Goal: Task Accomplishment & Management: Manage account settings

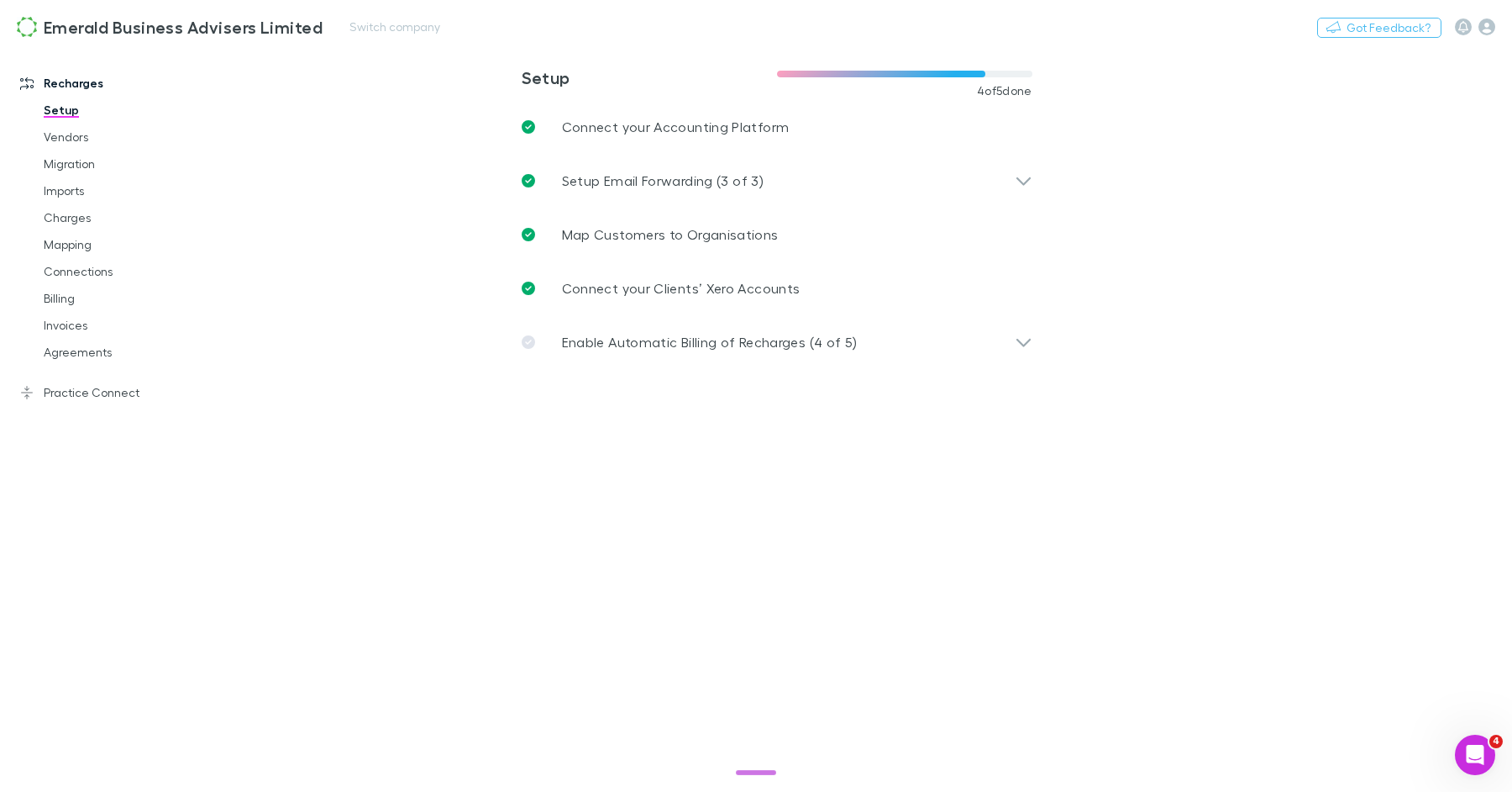
click at [367, 14] on div "Emerald Business Advisers Limited Switch company Nothing Got Feedback?" at bounding box center [756, 27] width 1512 height 54
click at [362, 22] on button "Switch company" at bounding box center [394, 27] width 111 height 20
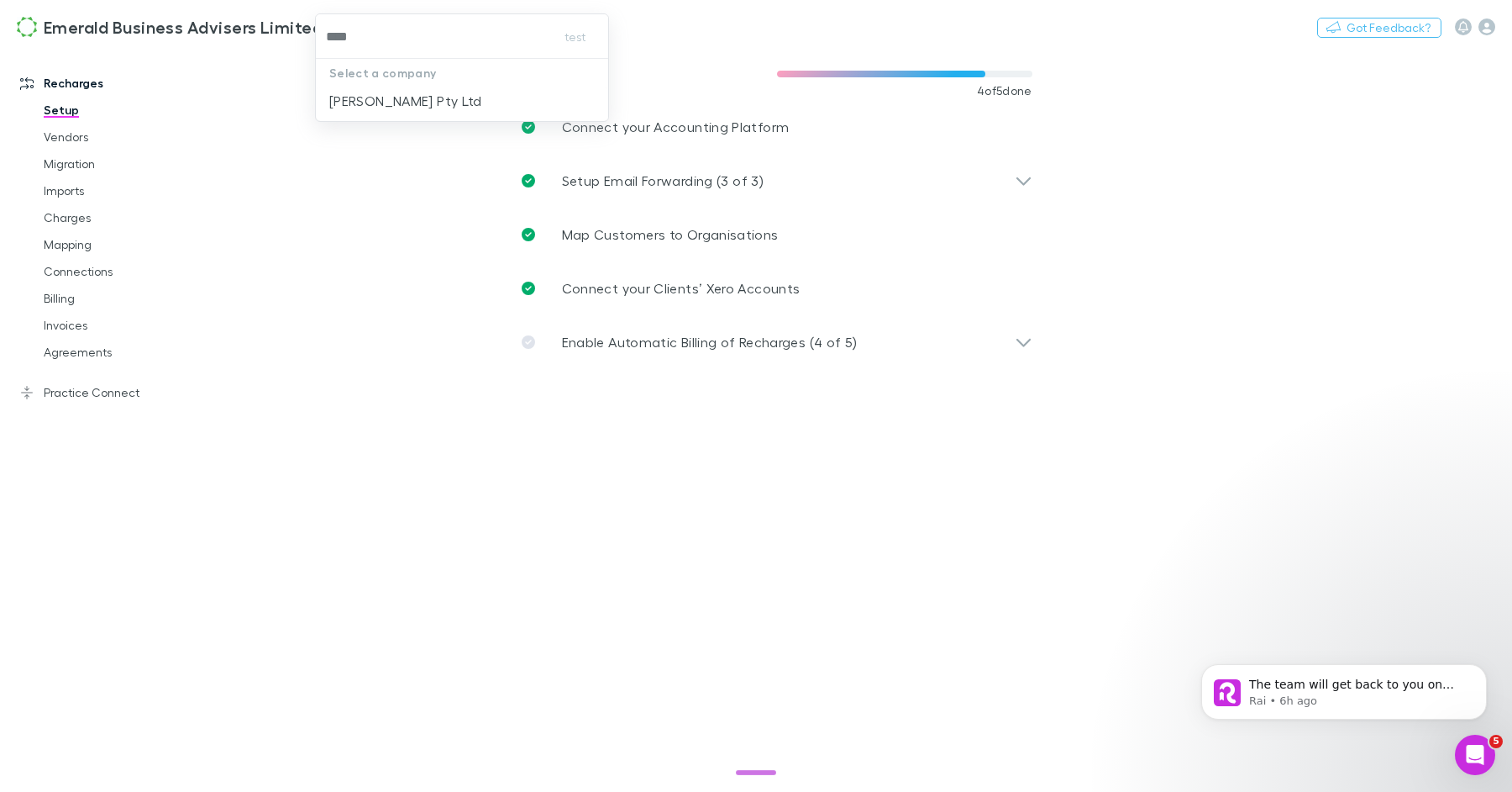
type input "*****"
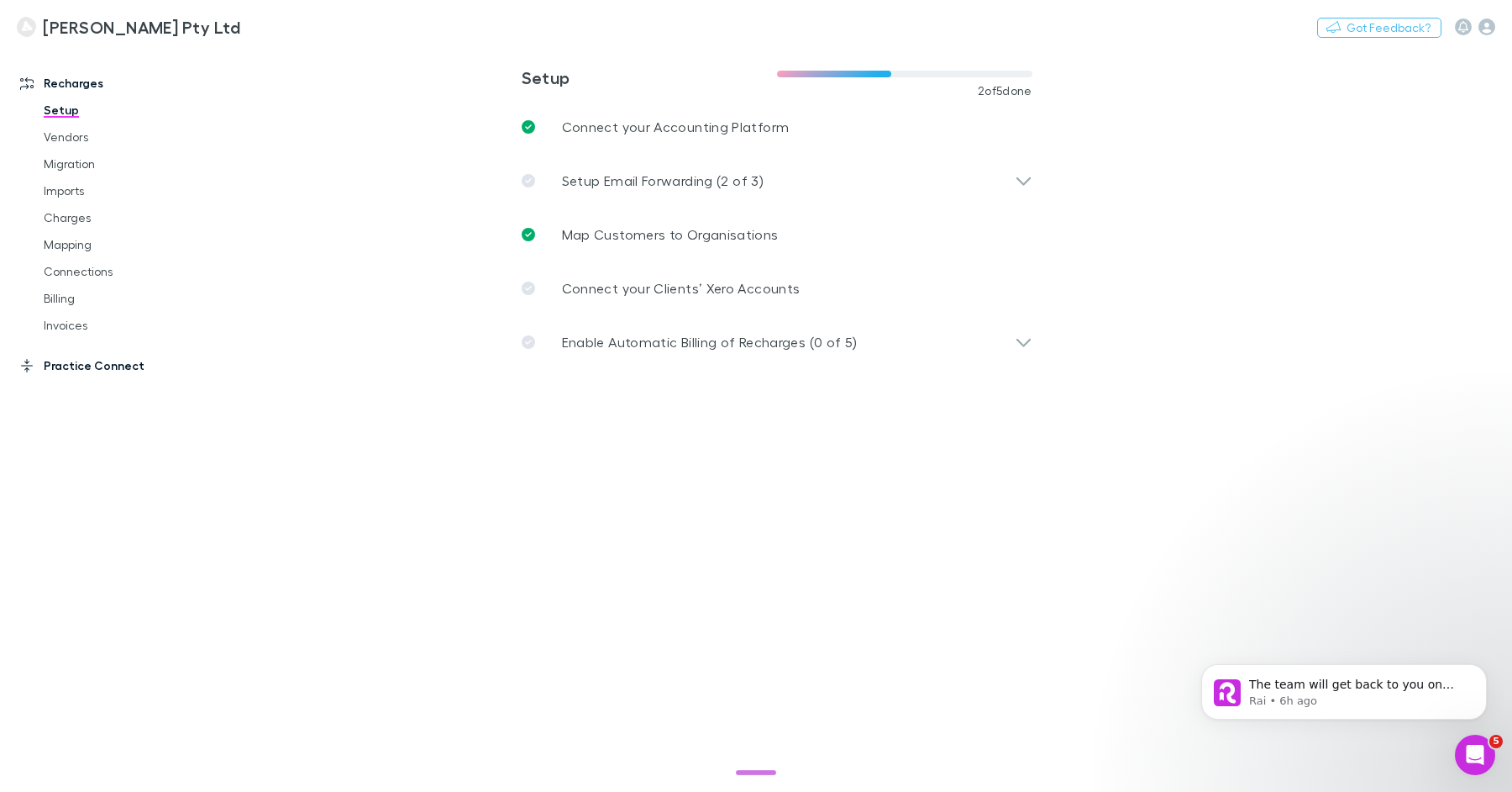
click at [111, 359] on link "Practice Connect" at bounding box center [107, 365] width 209 height 27
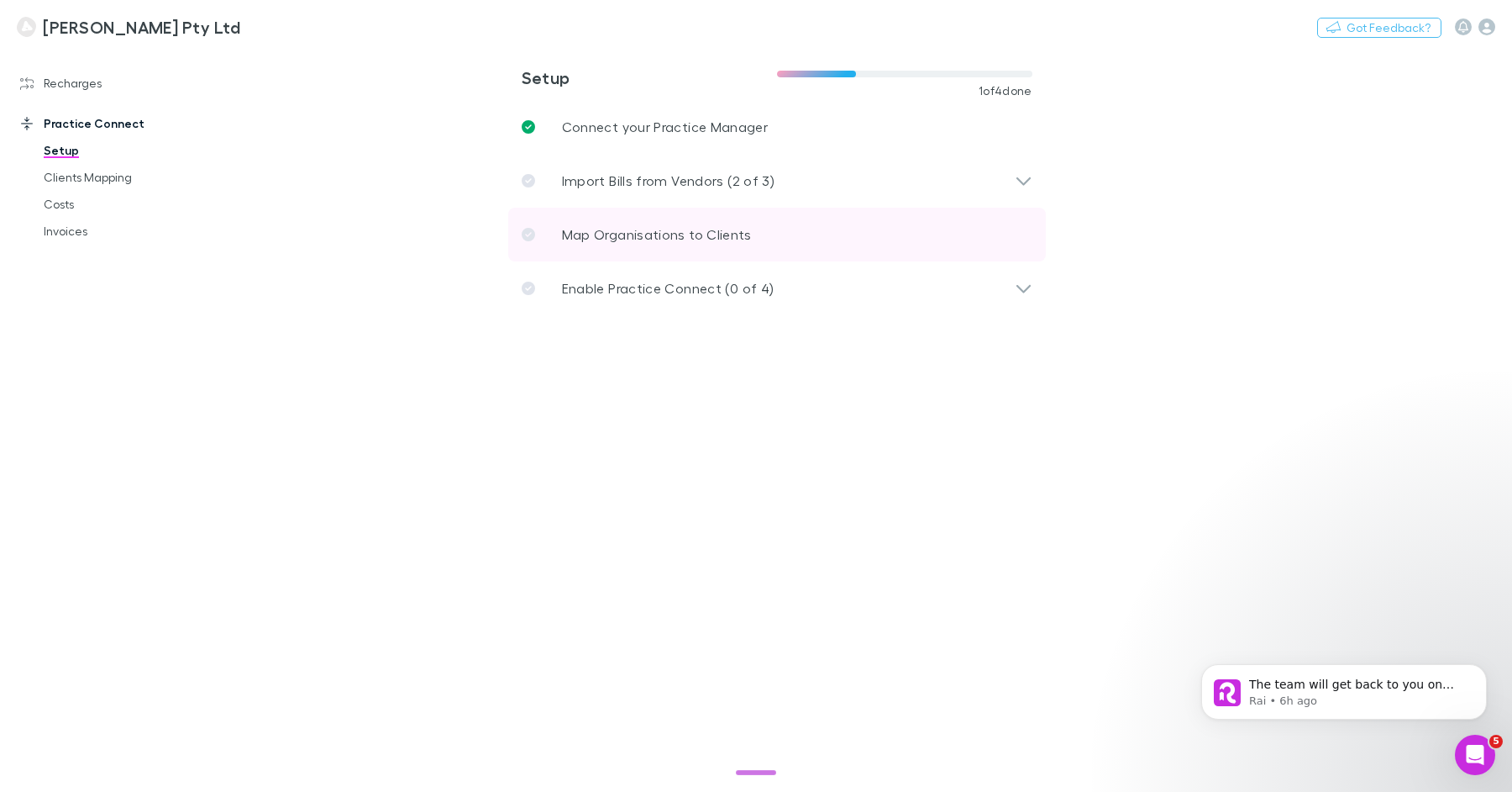
click at [570, 226] on p "Map Organisations to Clients" at bounding box center [657, 234] width 190 height 20
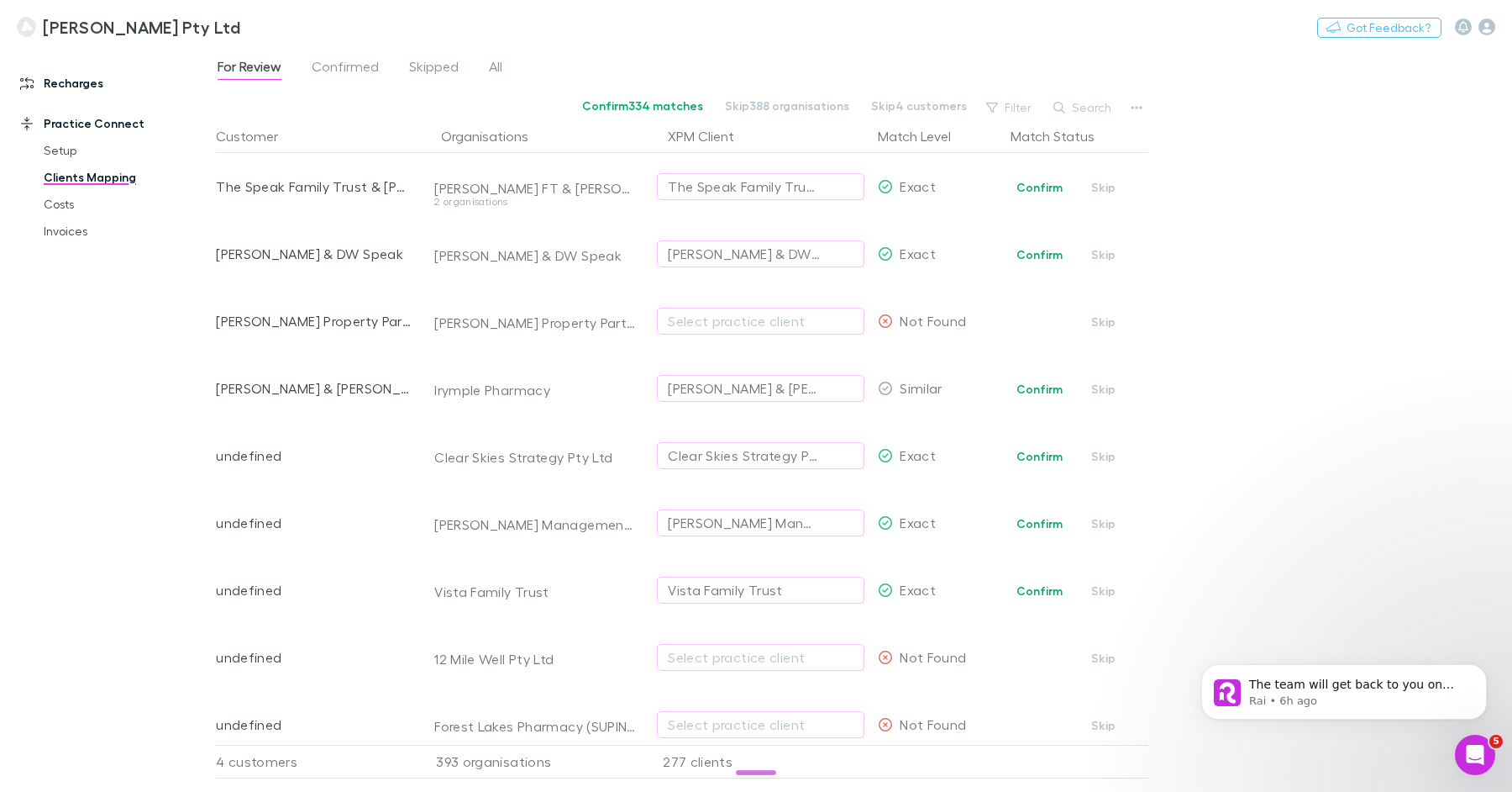
click at [70, 81] on link "Recharges" at bounding box center [107, 83] width 209 height 27
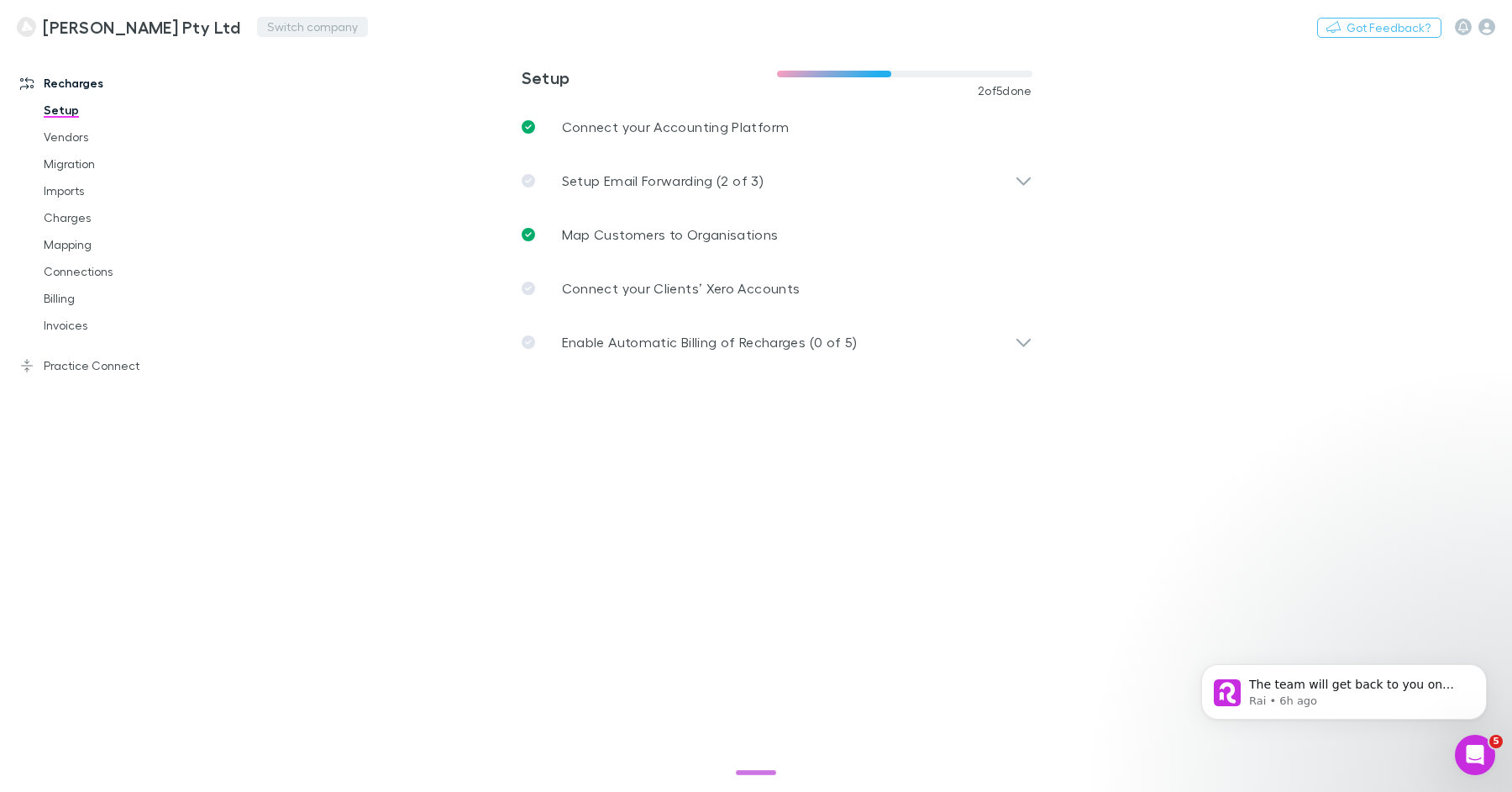
click at [344, 24] on button "Switch company" at bounding box center [312, 27] width 111 height 20
type input "*"
type input "****"
click at [366, 96] on p "WR Accounting & Advisory" at bounding box center [355, 100] width 171 height 20
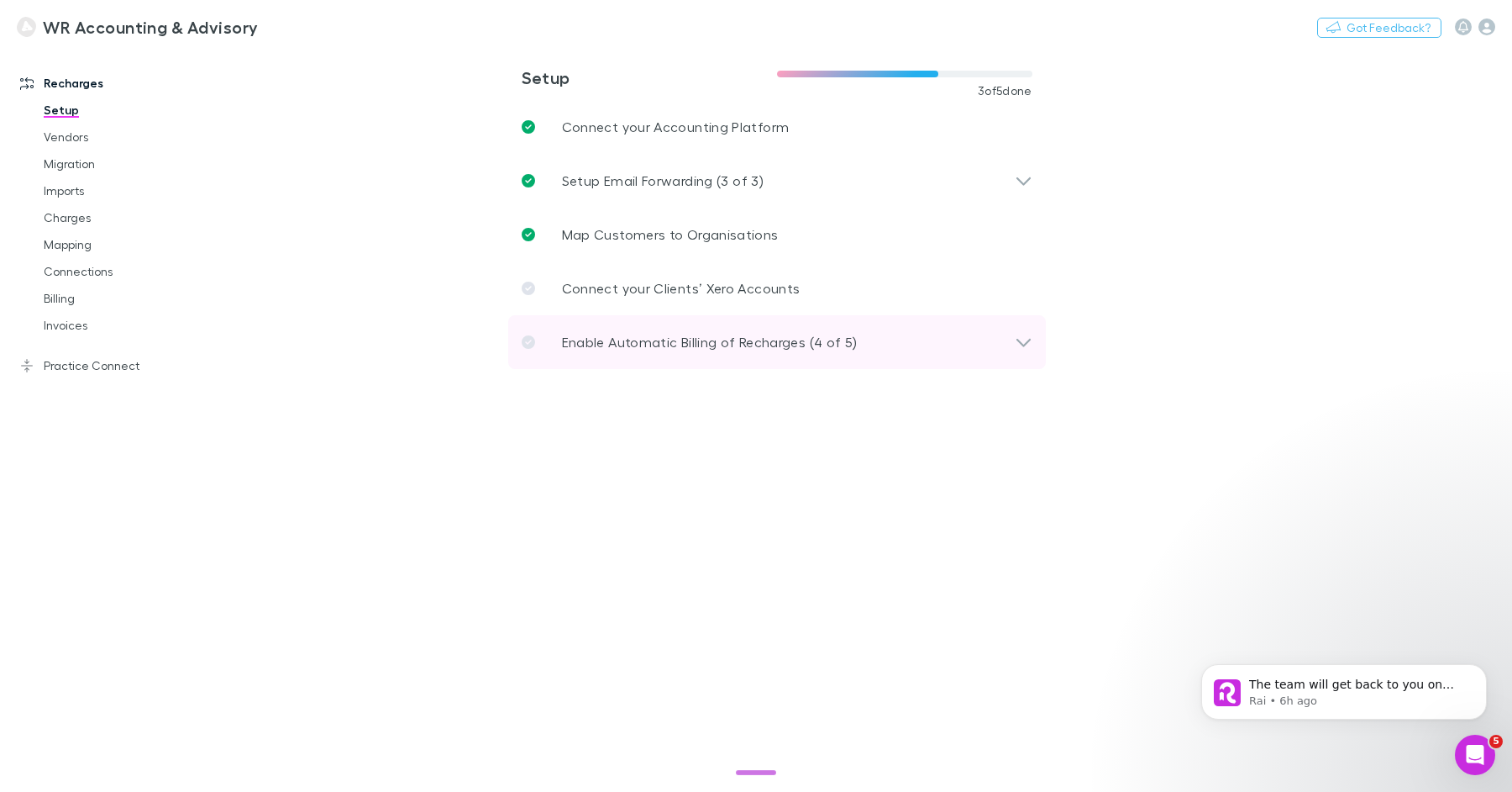
click at [639, 348] on p "Enable Automatic Billing of Recharges (4 of 5)" at bounding box center [709, 341] width 296 height 20
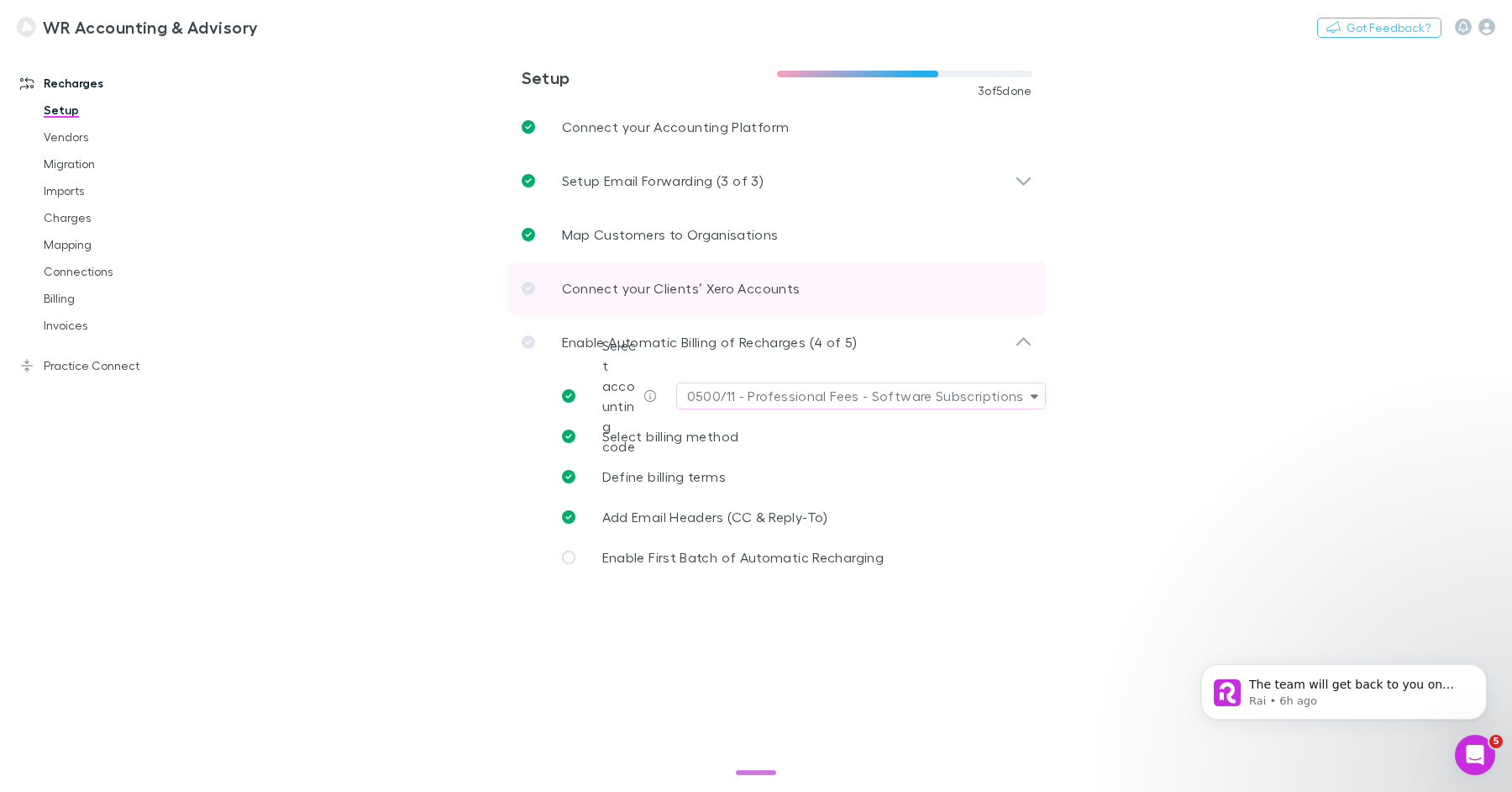
drag, startPoint x: 418, startPoint y: 381, endPoint x: 615, endPoint y: 284, distance: 219.6
click at [418, 381] on main "**********" at bounding box center [863, 420] width 1296 height 745
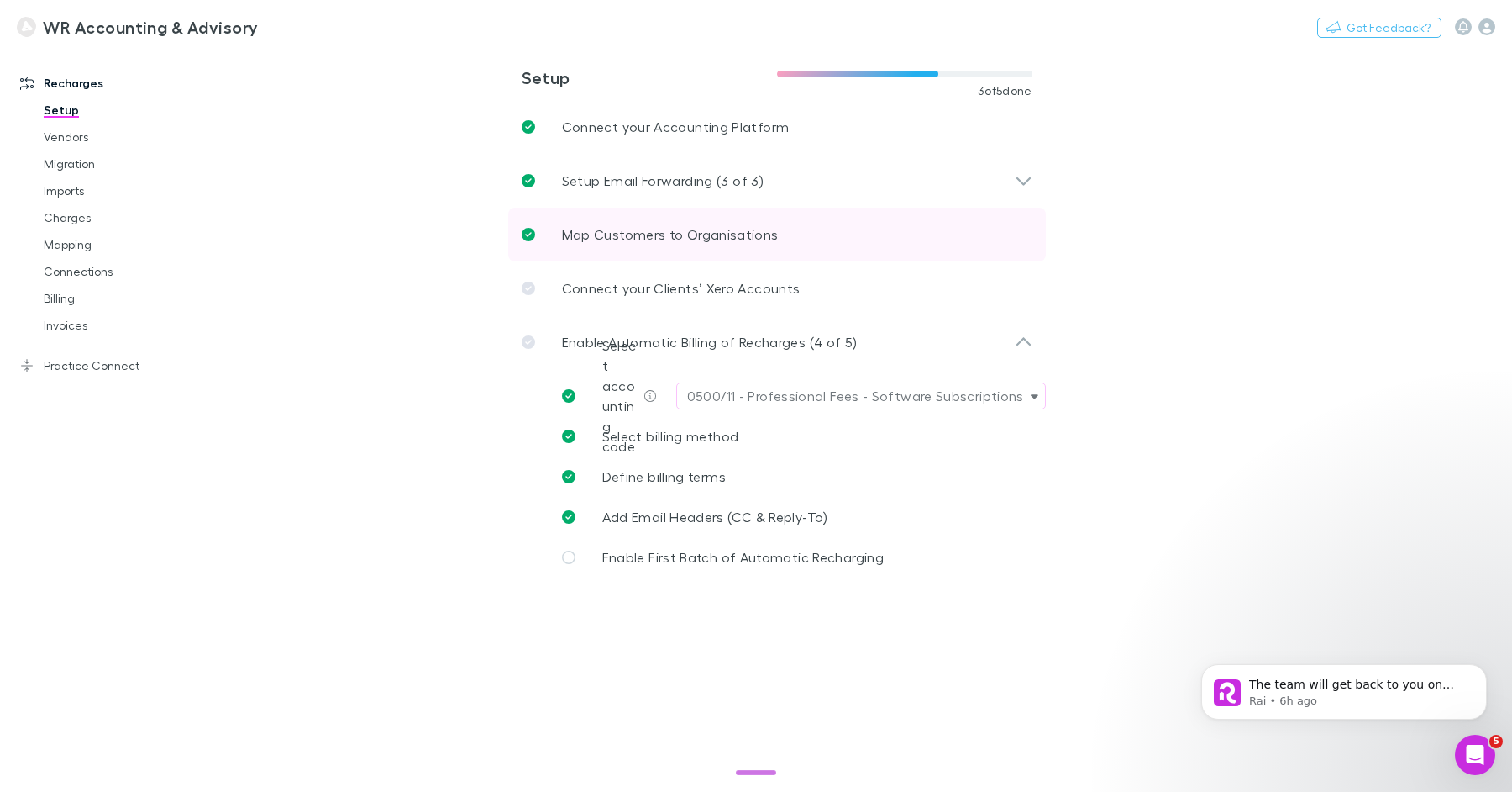
click at [654, 239] on p "Map Customers to Organisations" at bounding box center [670, 234] width 217 height 20
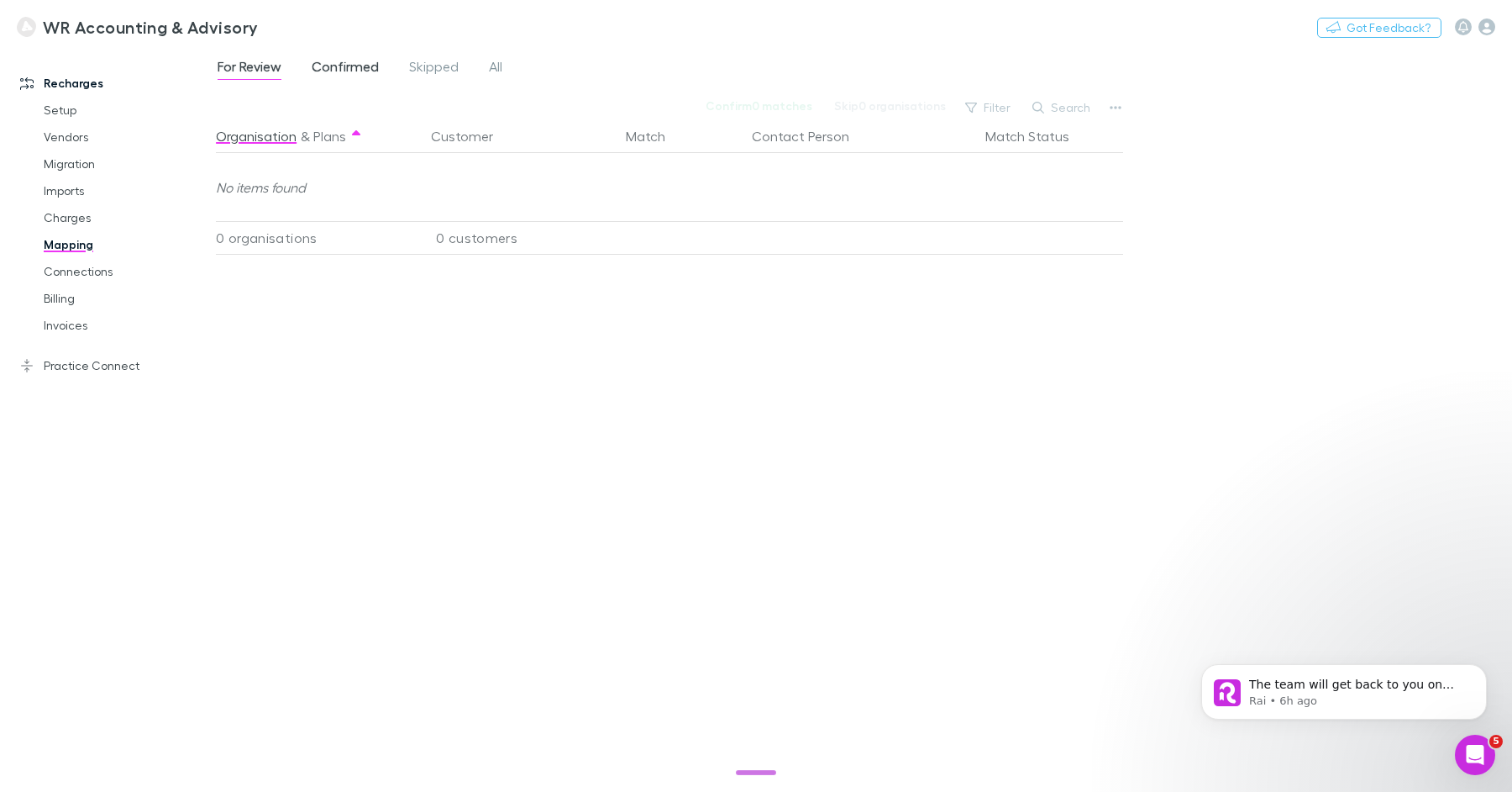
click at [361, 60] on span "Confirmed" at bounding box center [346, 68] width 68 height 22
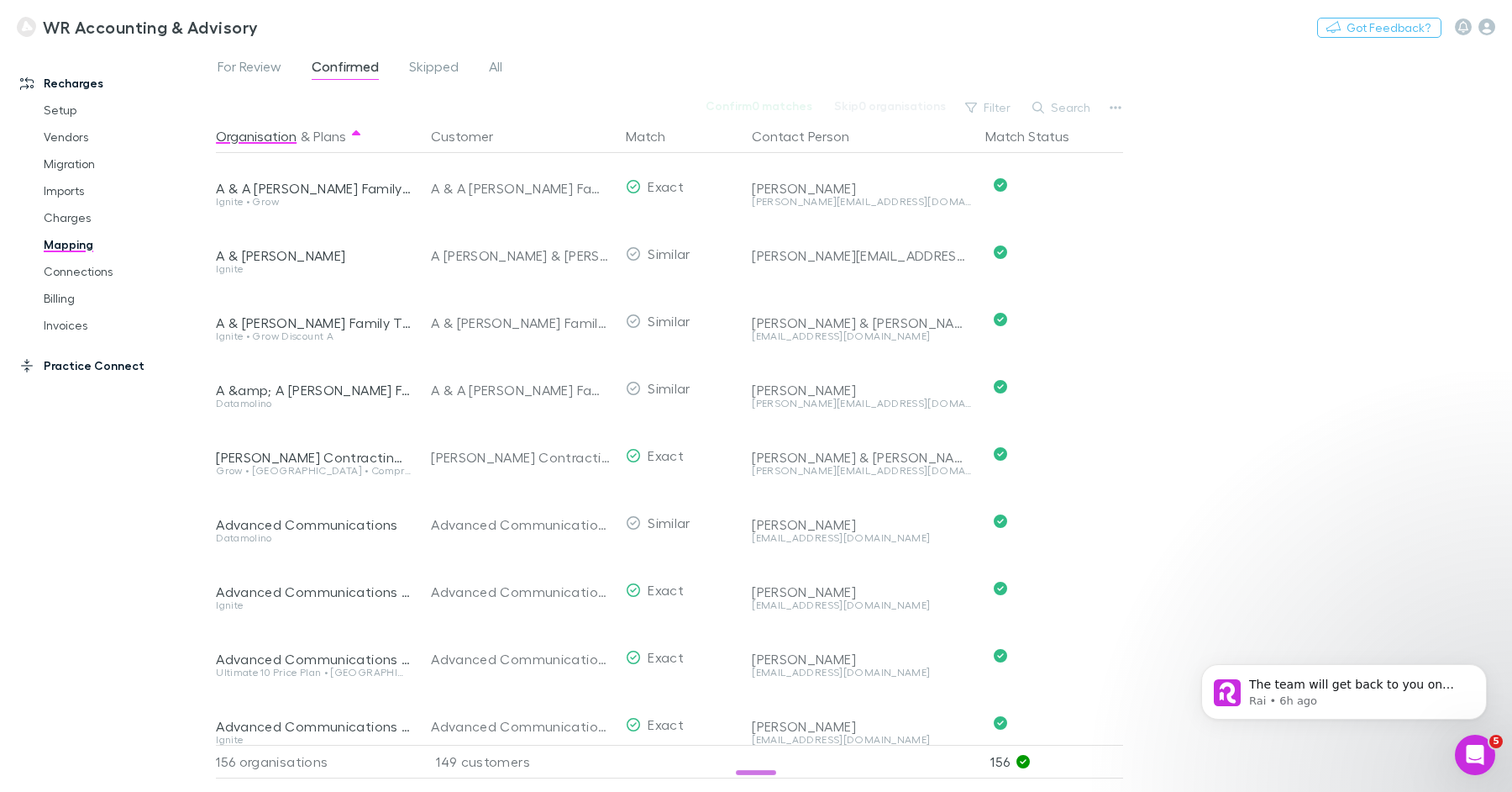
click at [117, 370] on link "Practice Connect" at bounding box center [107, 365] width 209 height 27
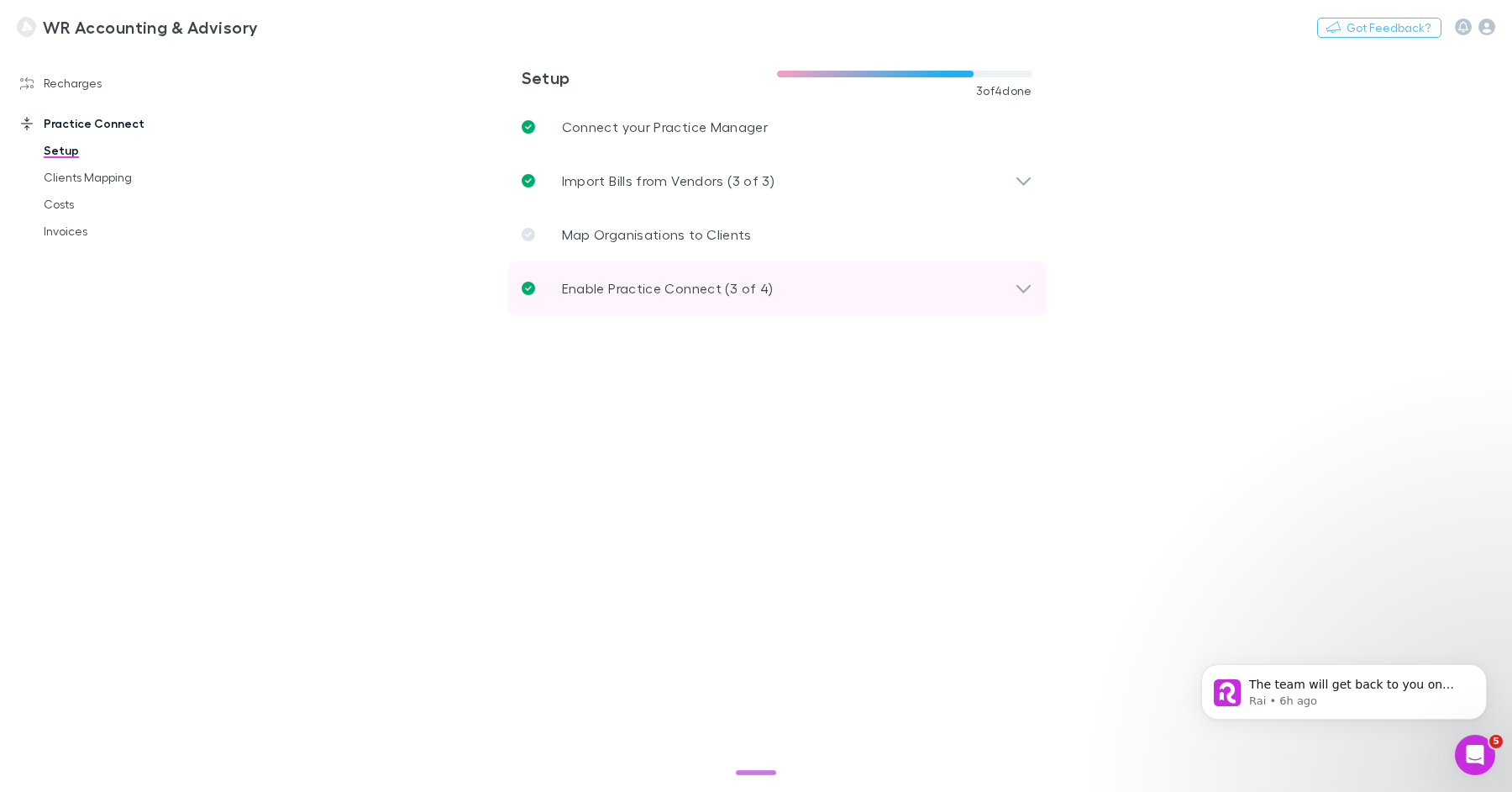
drag, startPoint x: 608, startPoint y: 304, endPoint x: 573, endPoint y: 303, distance: 35.0
click at [608, 304] on div "Enable Practice Connect (3 of 4)" at bounding box center [776, 288] width 537 height 54
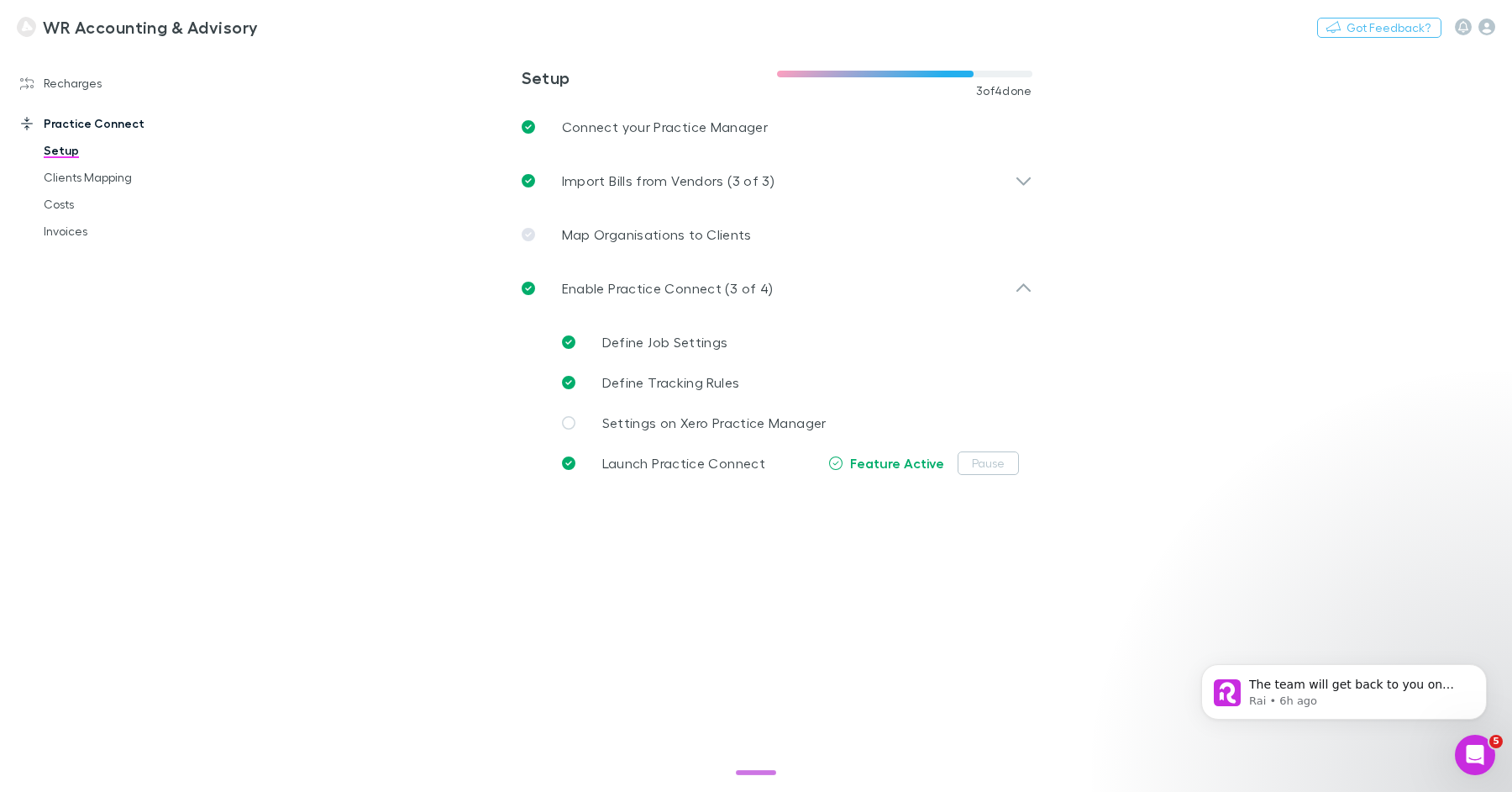
drag, startPoint x: 418, startPoint y: 316, endPoint x: 407, endPoint y: 310, distance: 12.5
click at [413, 314] on main "**********" at bounding box center [863, 420] width 1296 height 745
click at [85, 89] on link "Recharges" at bounding box center [107, 83] width 209 height 27
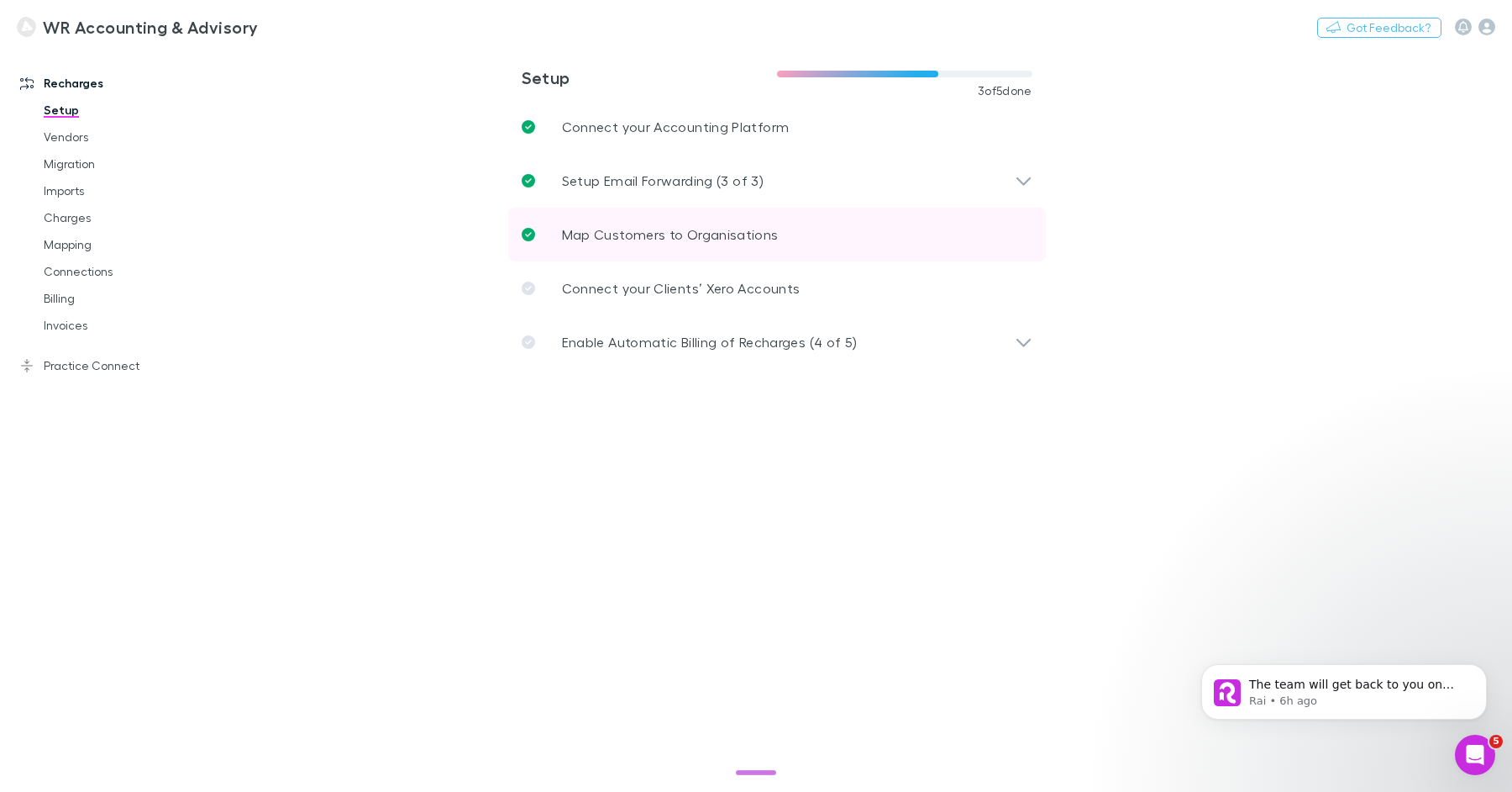
click at [613, 231] on p "Map Customers to Organisations" at bounding box center [670, 234] width 217 height 20
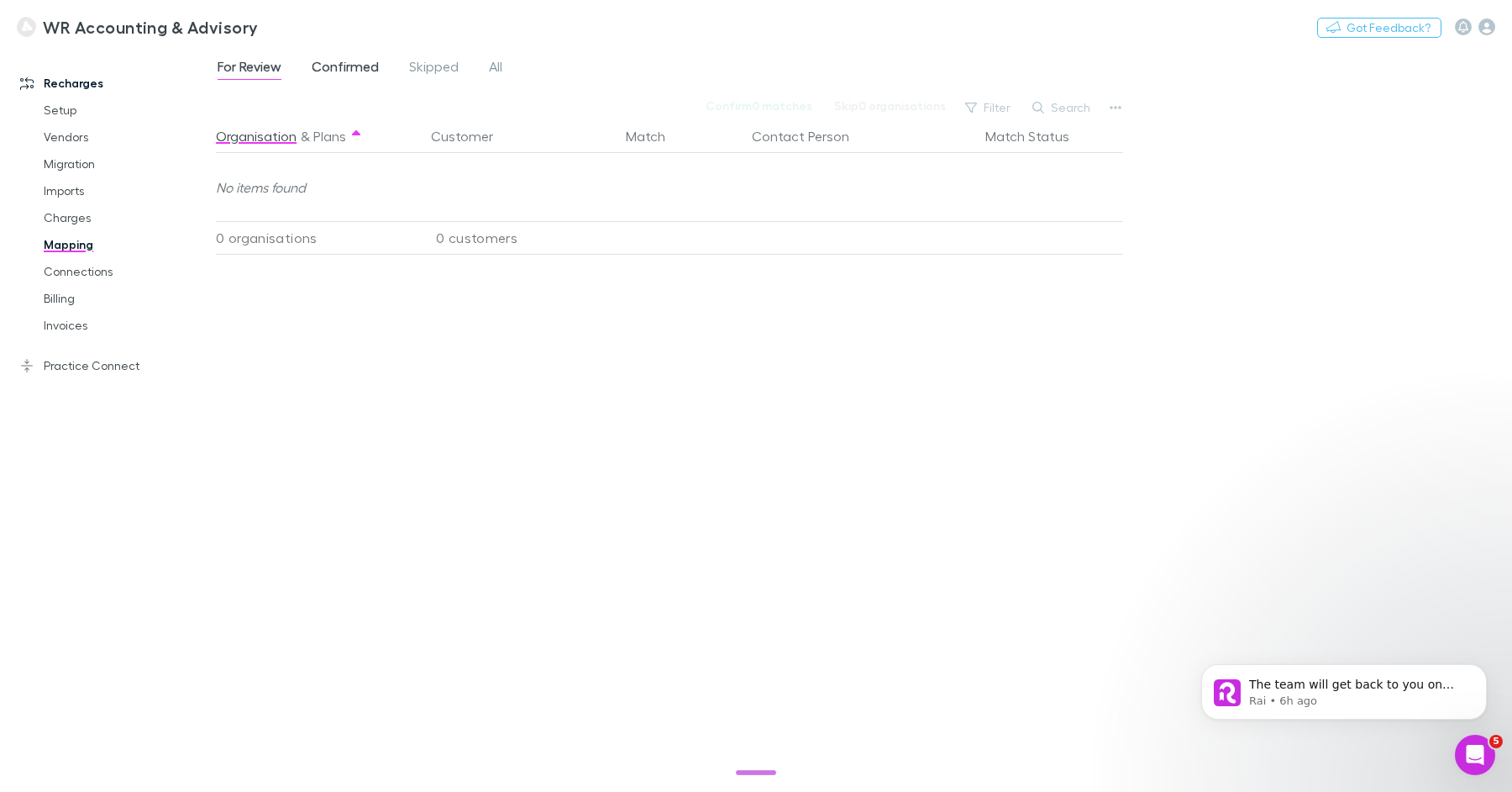
click at [325, 70] on span "Confirmed" at bounding box center [346, 68] width 68 height 22
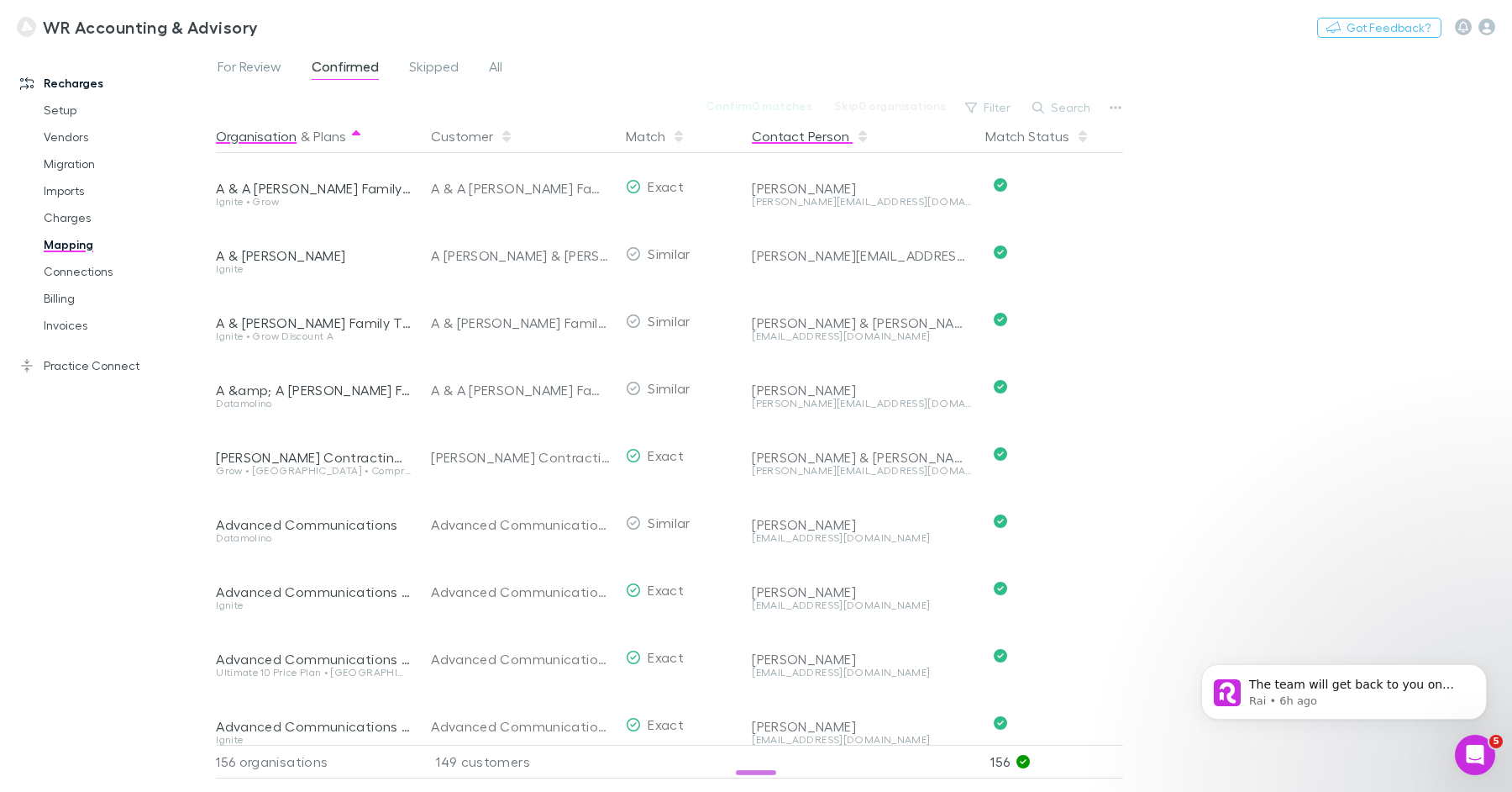
click at [811, 134] on button "Contact Person" at bounding box center [810, 136] width 117 height 34
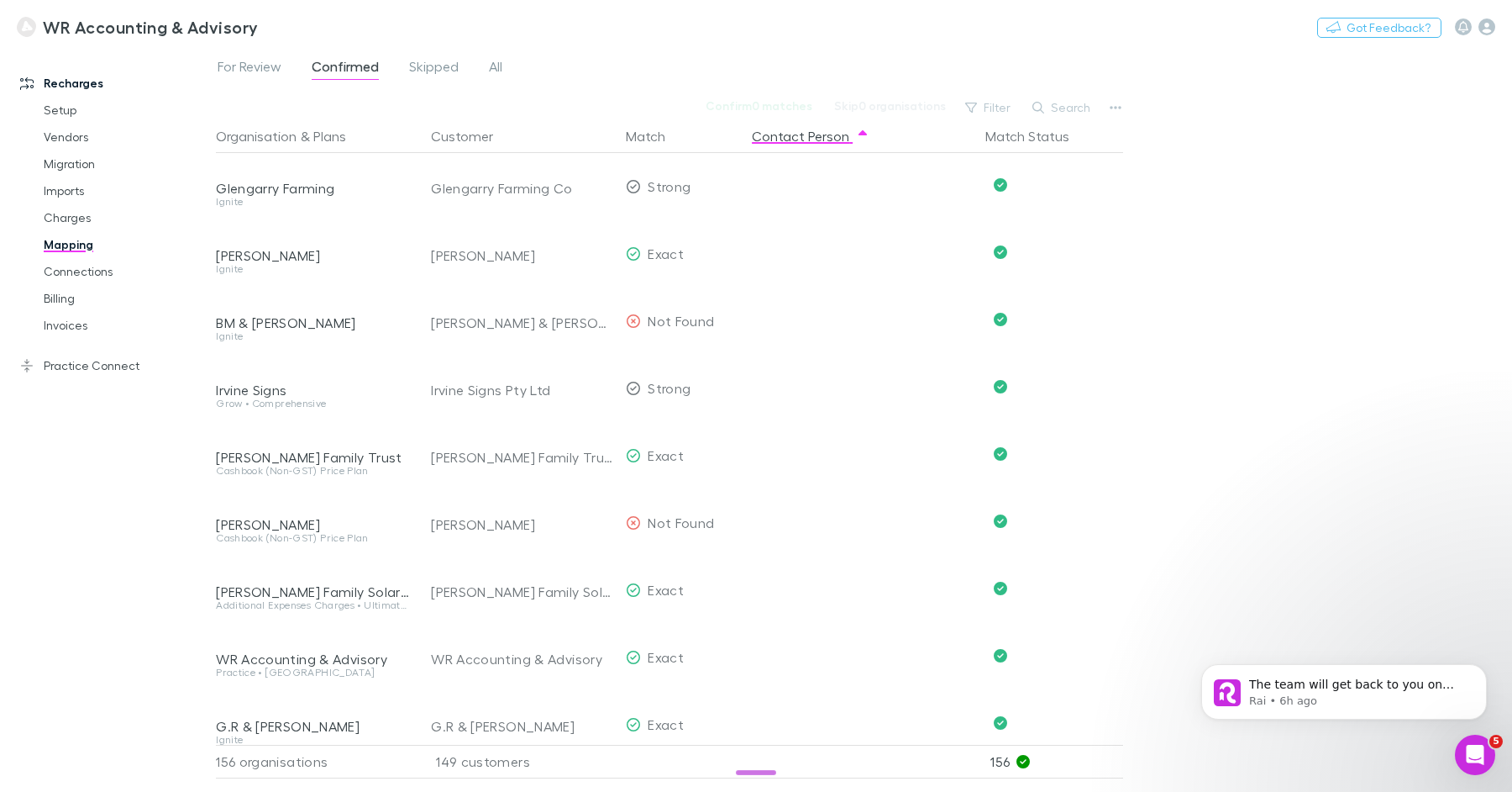
click at [1272, 296] on div "For Review Confirmed Skipped All Confirm 0 matches Skip 0 organisations Filter …" at bounding box center [863, 420] width 1296 height 745
drag, startPoint x: 69, startPoint y: 103, endPoint x: 67, endPoint y: 117, distance: 14.1
click at [69, 103] on link "Setup" at bounding box center [119, 110] width 186 height 27
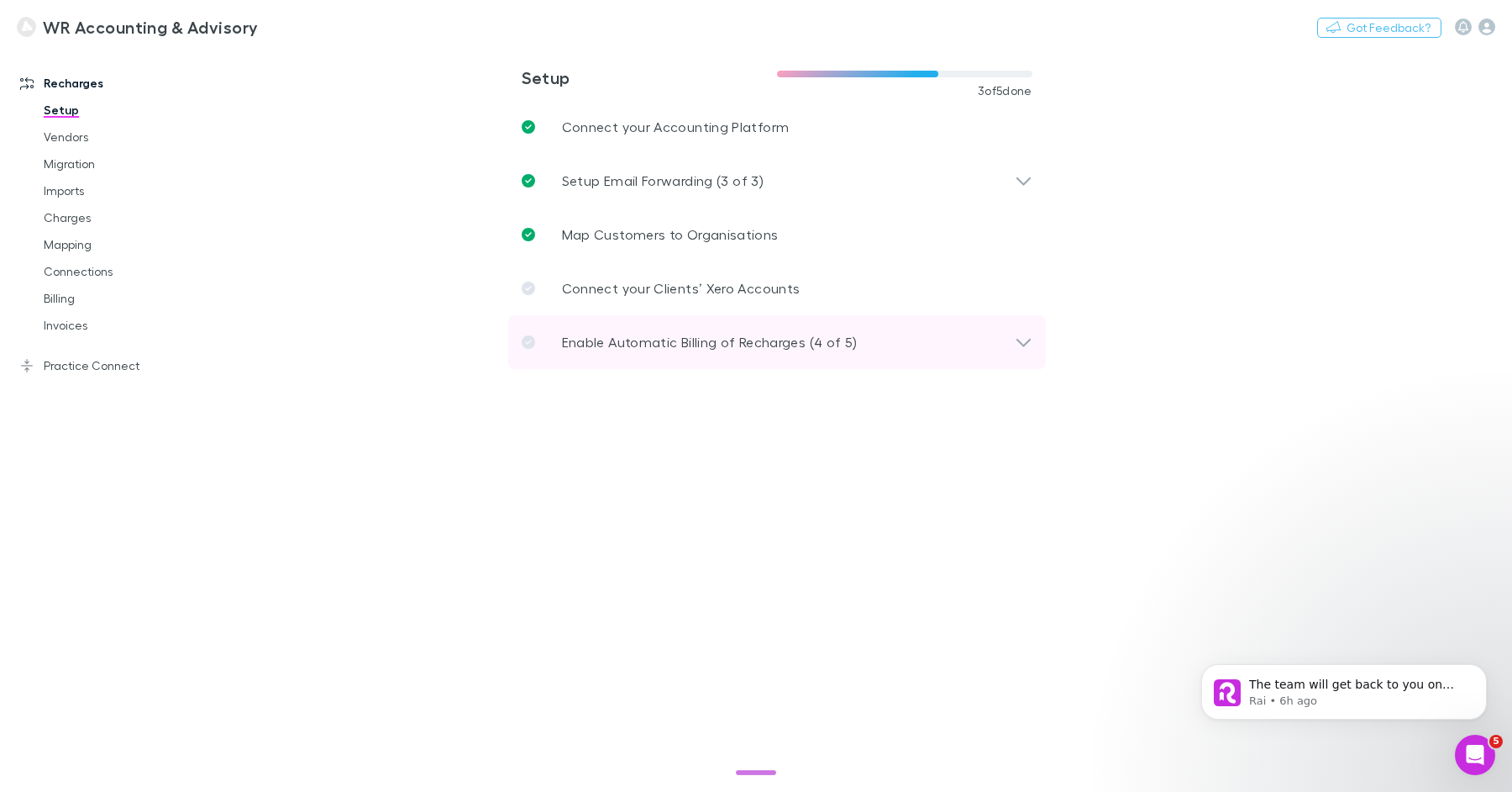
click at [663, 340] on p "Enable Automatic Billing of Recharges (4 of 5)" at bounding box center [709, 341] width 296 height 20
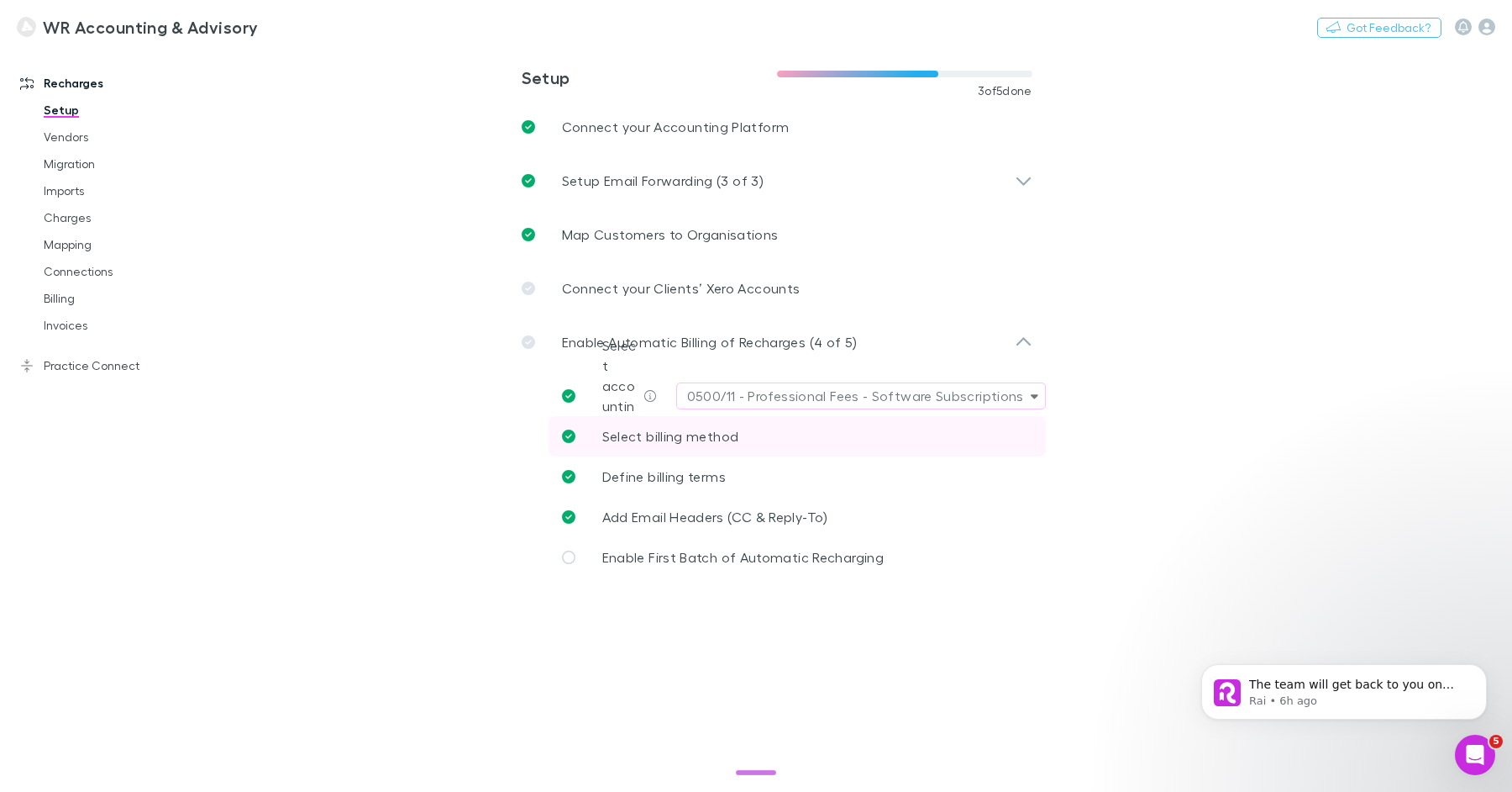
click at [729, 451] on link "Select billing method" at bounding box center [797, 436] width 497 height 40
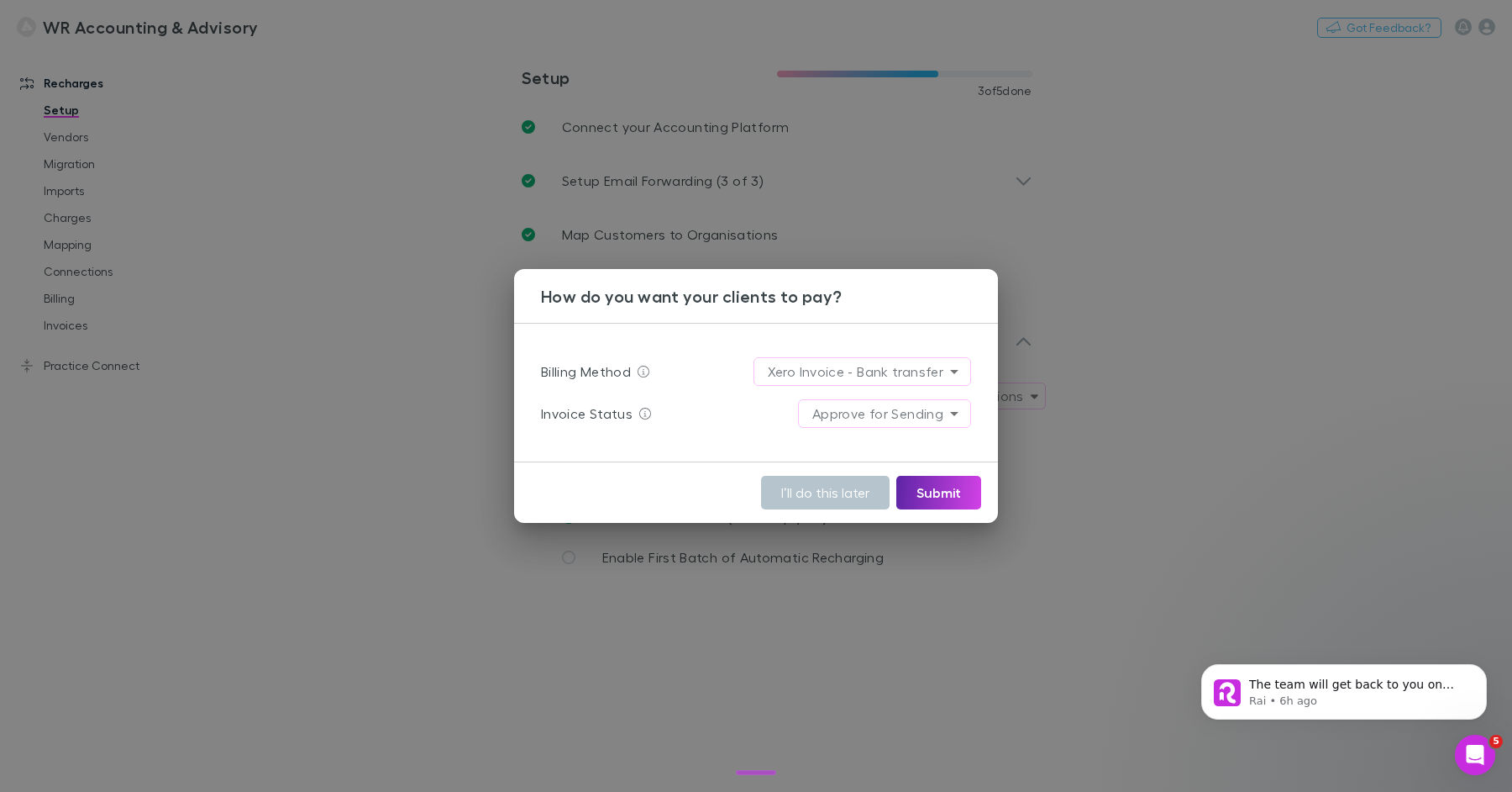
click at [466, 425] on div "**********" at bounding box center [756, 396] width 1512 height 792
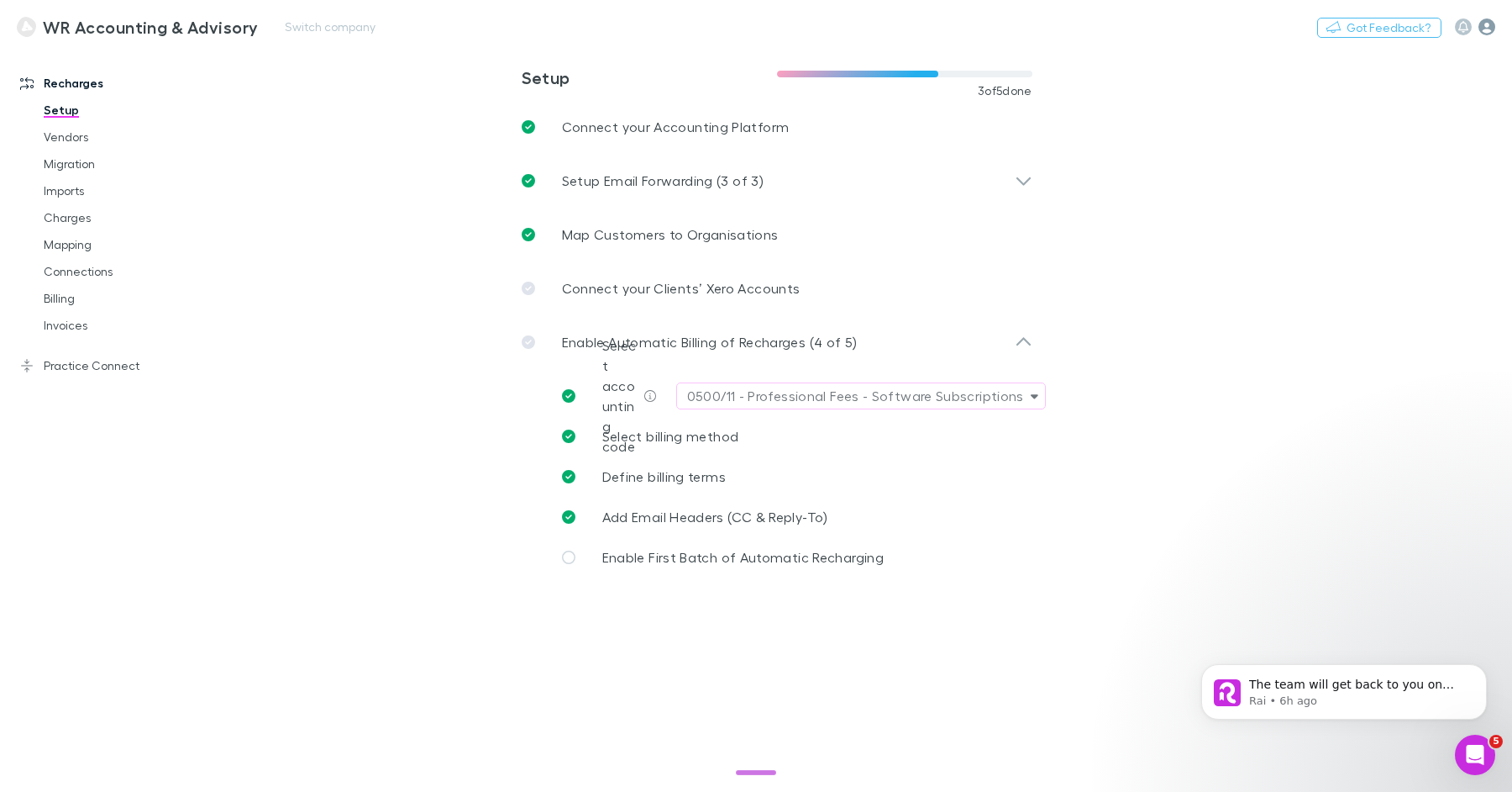
click at [1490, 20] on icon "button" at bounding box center [1486, 27] width 17 height 17
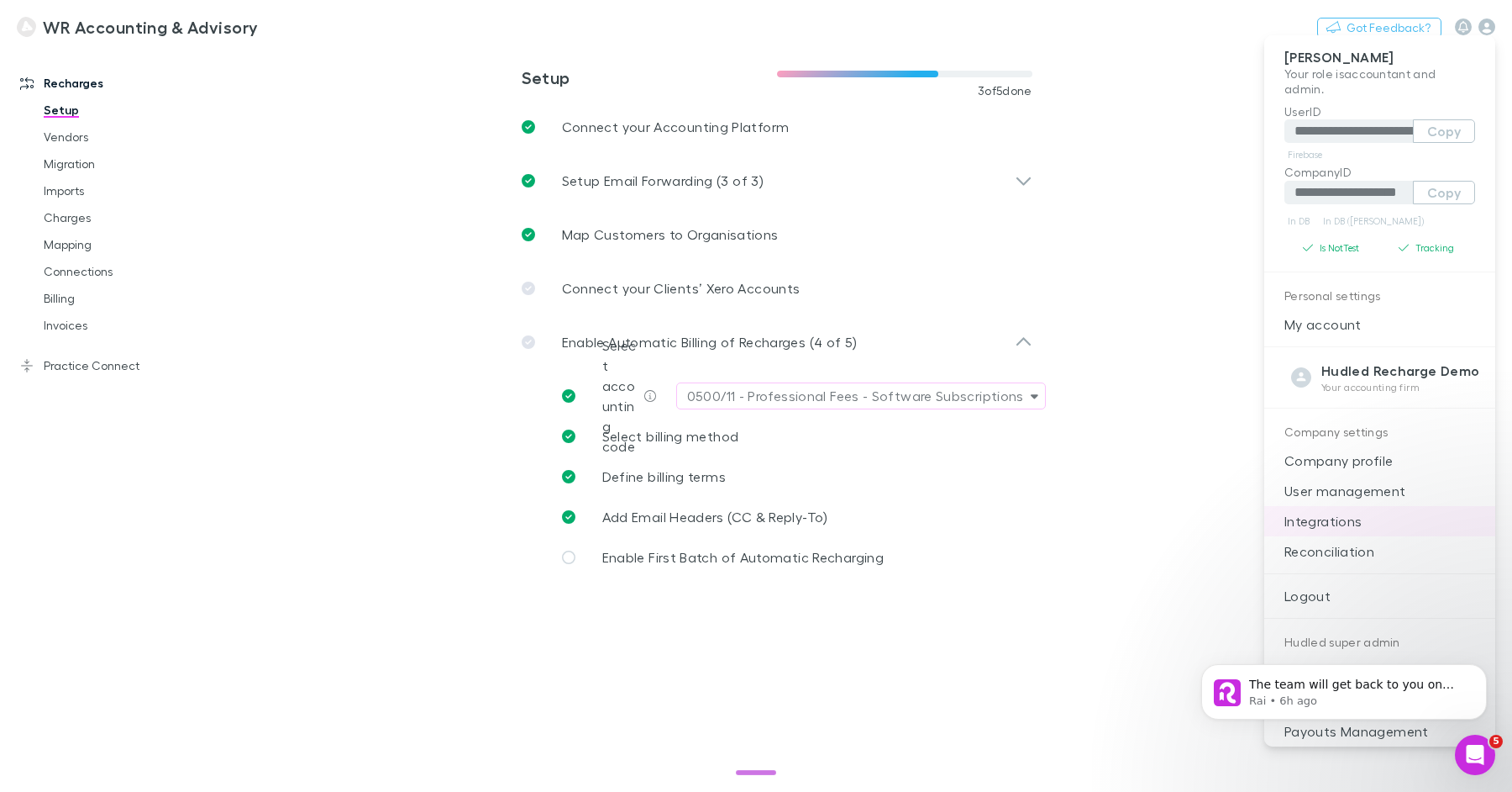
drag, startPoint x: 1361, startPoint y: 522, endPoint x: 1317, endPoint y: 429, distance: 102.9
click at [1361, 522] on p "Integrations" at bounding box center [1380, 521] width 231 height 30
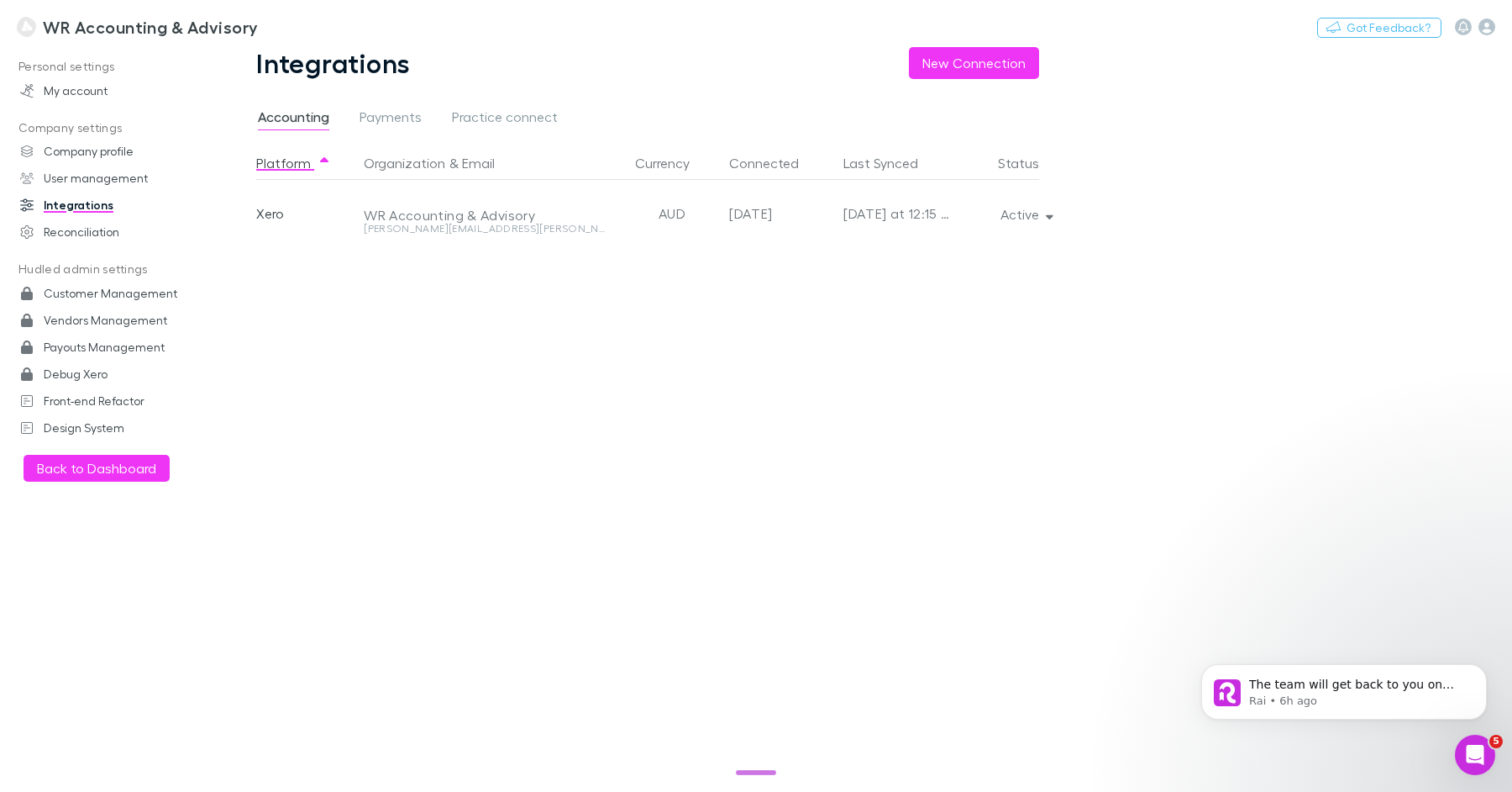
click at [514, 223] on div "[PERSON_NAME][EMAIL_ADDRESS][PERSON_NAME][PERSON_NAME][DOMAIN_NAME]" at bounding box center [483, 228] width 241 height 10
copy div "[PERSON_NAME][EMAIL_ADDRESS][PERSON_NAME][PERSON_NAME][DOMAIN_NAME]"
